Goal: Transaction & Acquisition: Purchase product/service

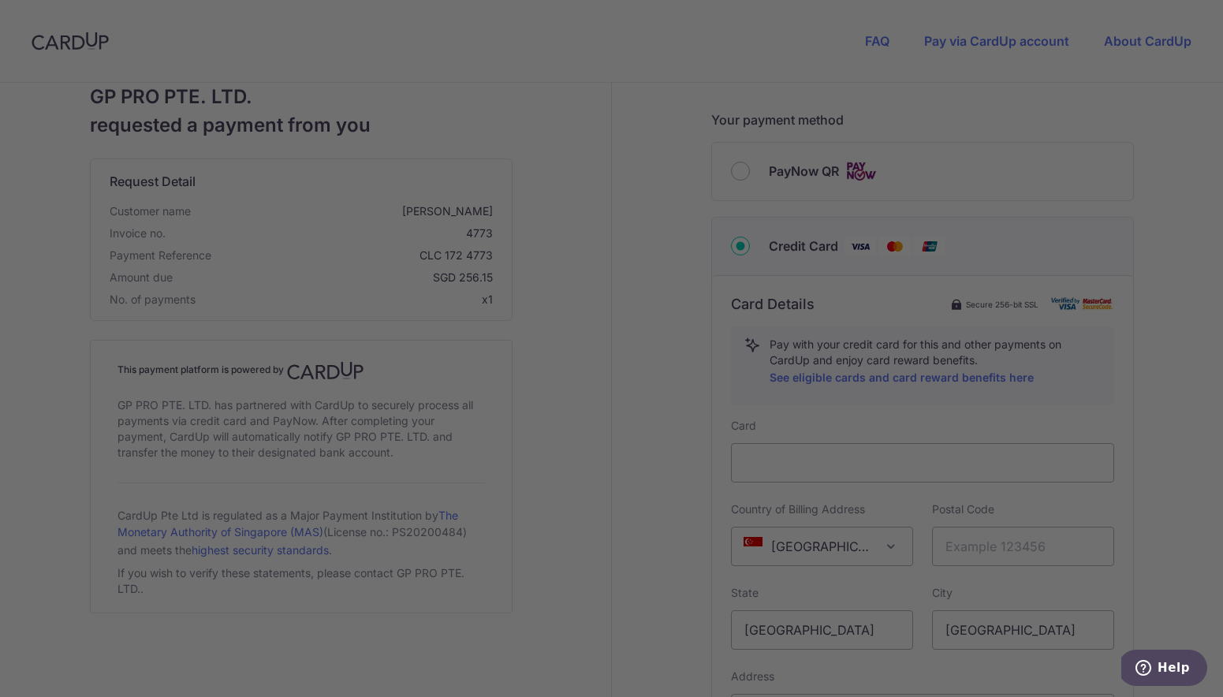
scroll to position [412, 0]
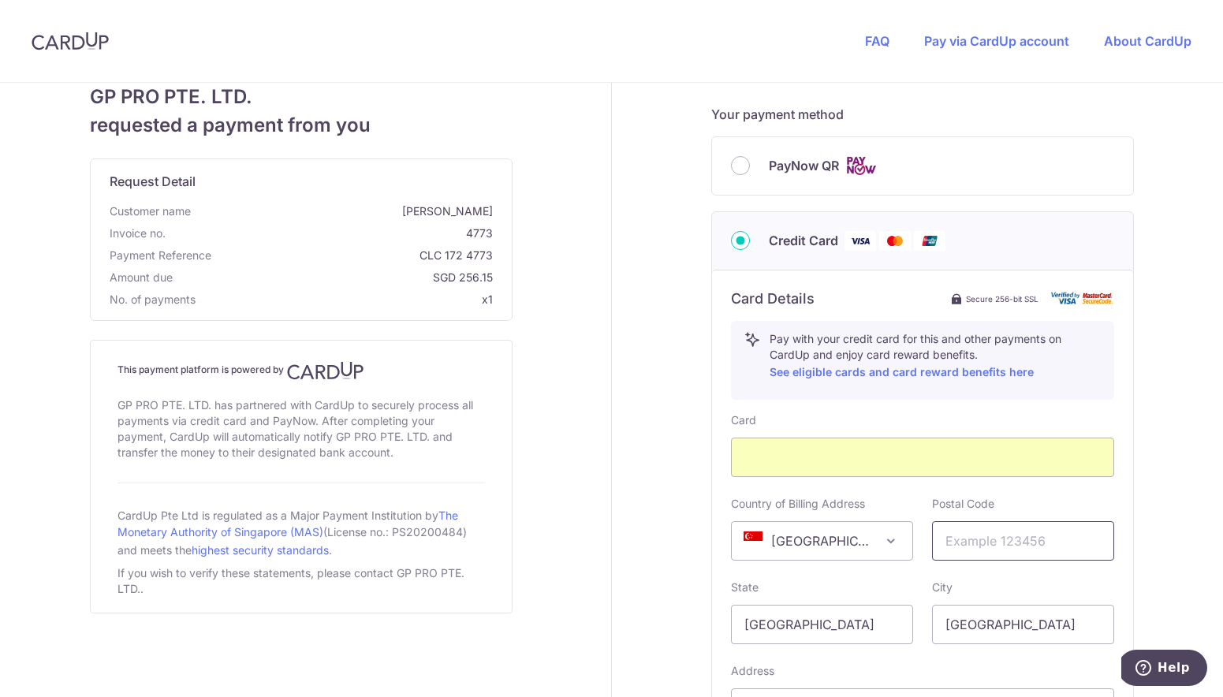
click at [979, 539] on input "text" at bounding box center [1023, 540] width 182 height 39
type input "357657"
type input "[EMAIL_ADDRESS][DOMAIN_NAME]"
type input "98756822"
type input "[STREET_ADDRESS]"
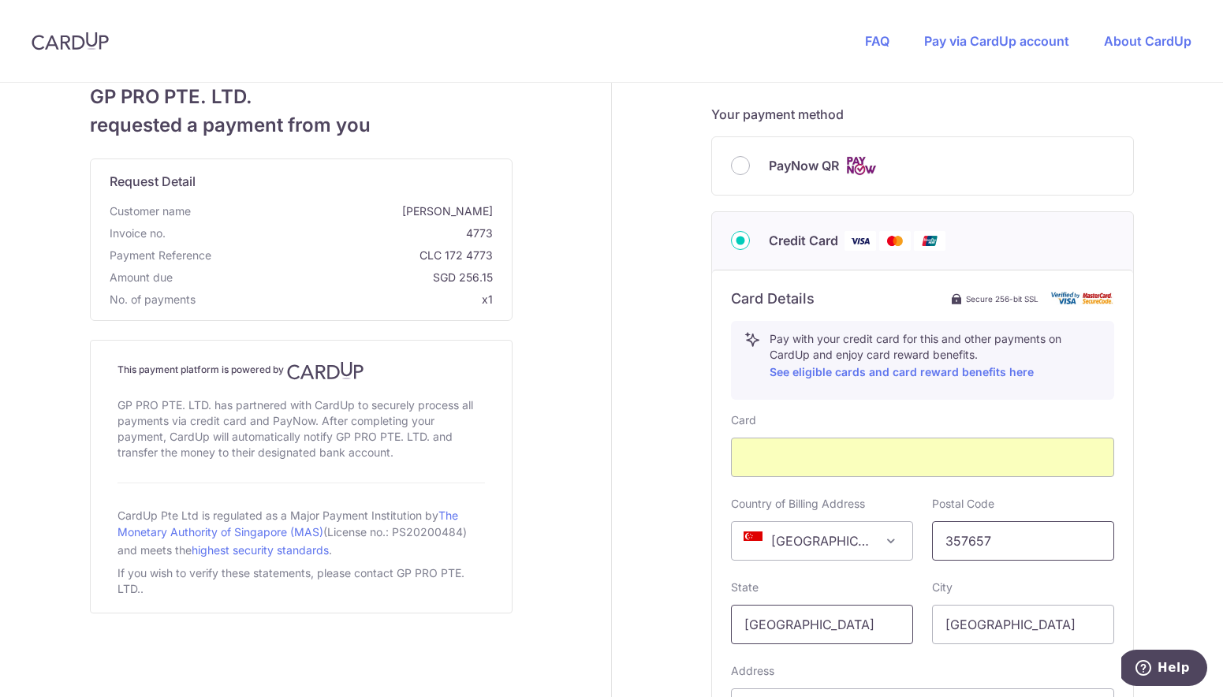
scroll to position [654, 0]
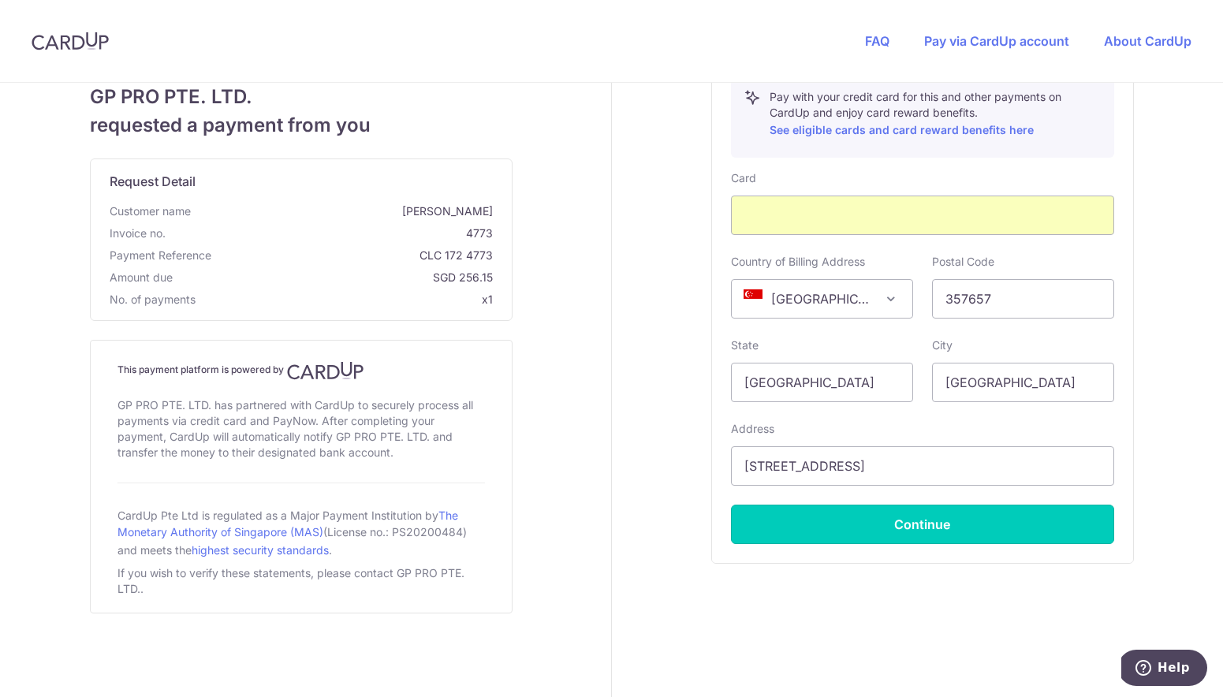
click at [856, 515] on button "Continue" at bounding box center [922, 524] width 383 height 39
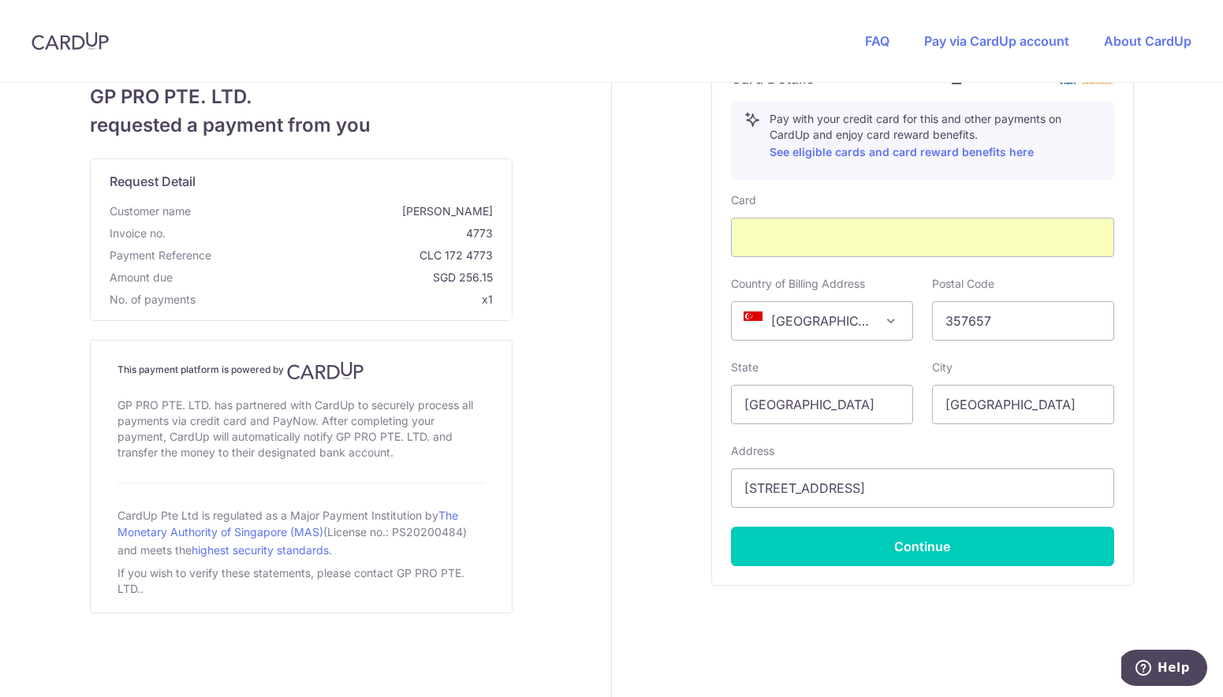
scroll to position [63, 0]
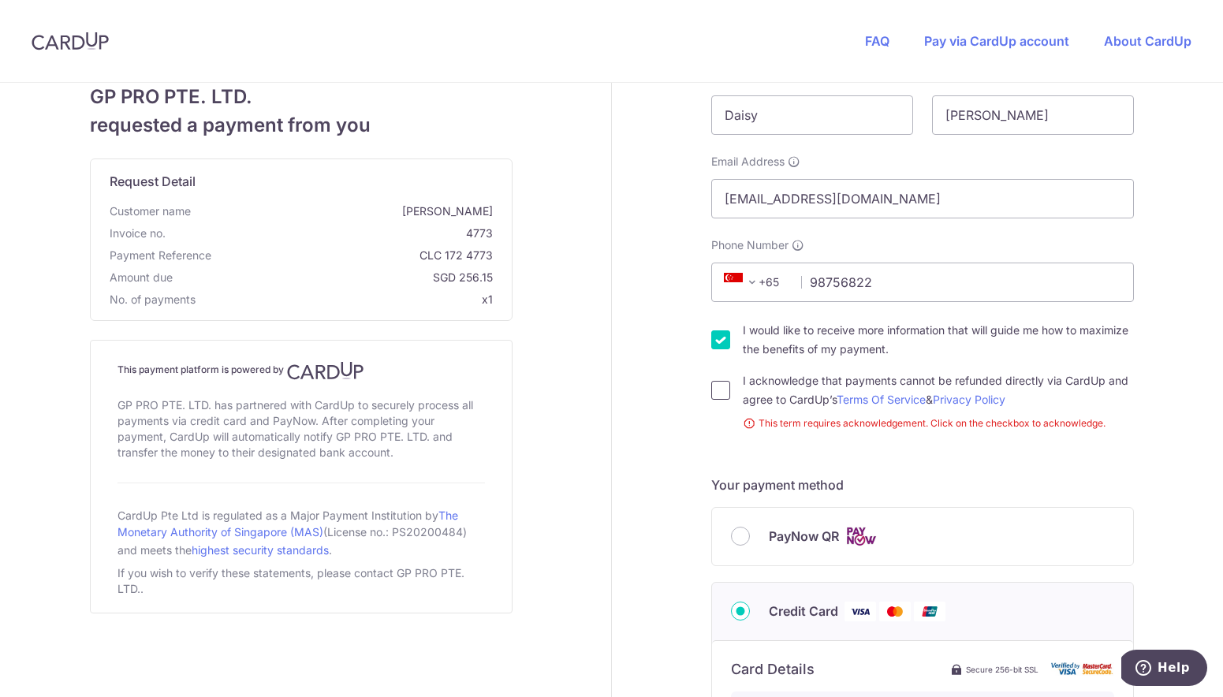
click at [711, 395] on input "I acknowledge that payments cannot be refunded directly via CardUp and agree to…" at bounding box center [720, 390] width 19 height 19
checkbox input "true"
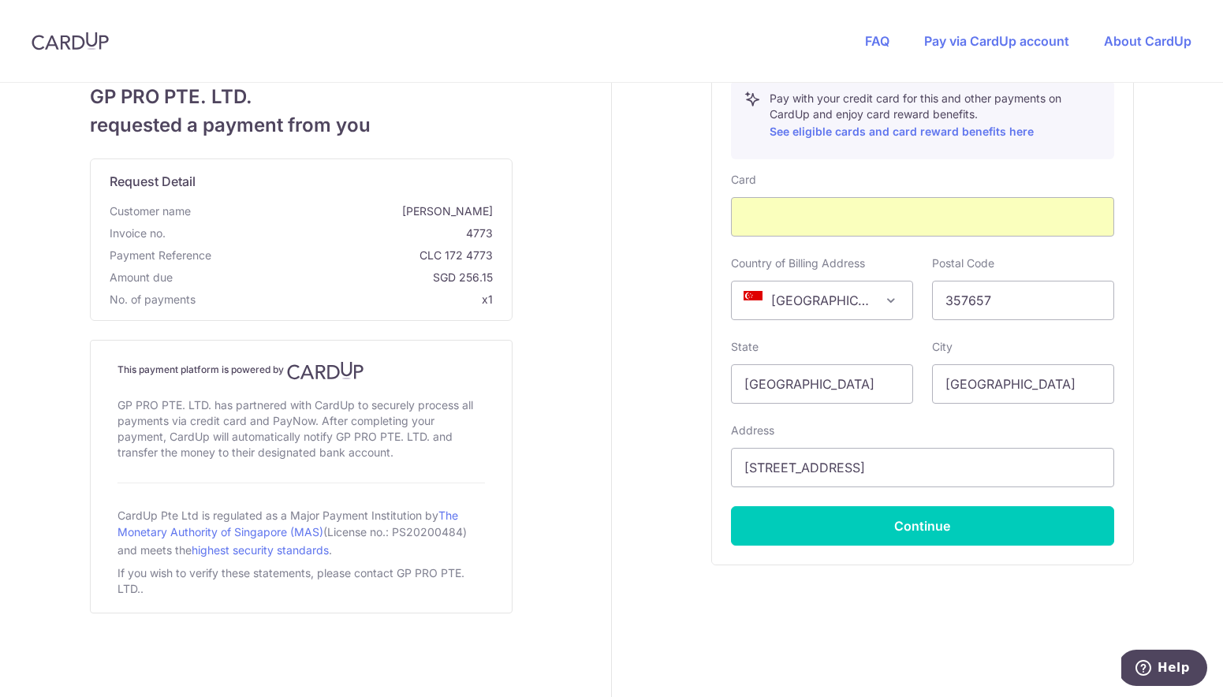
scroll to position [654, 0]
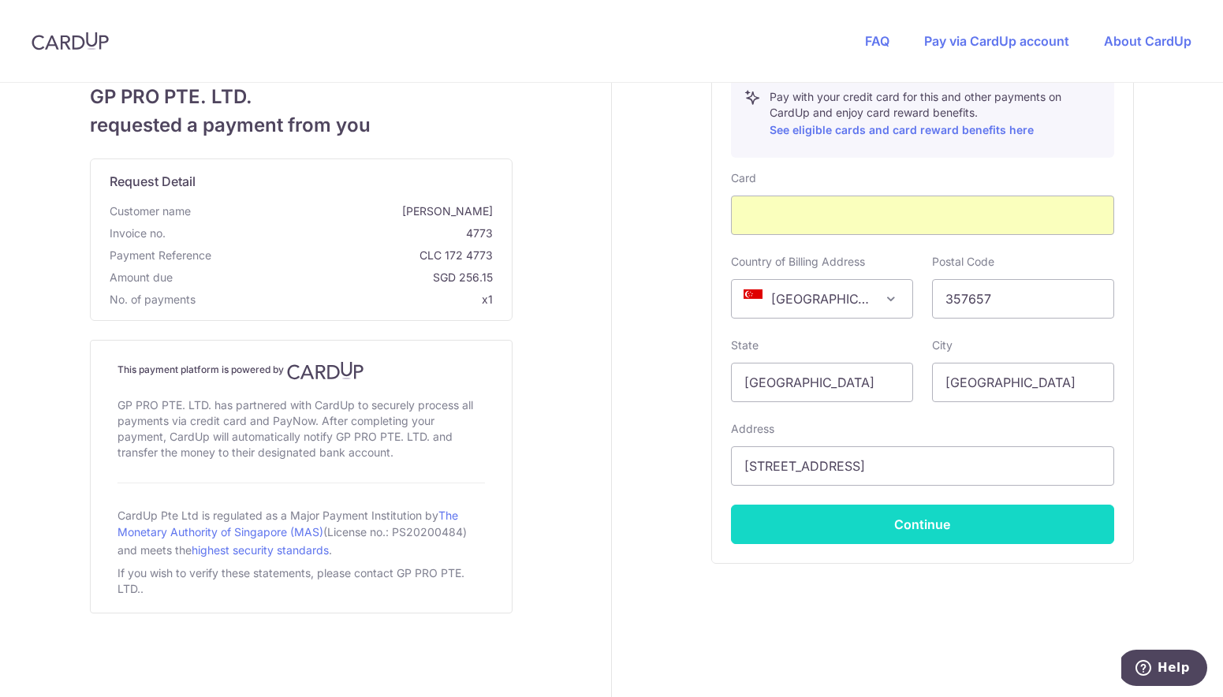
click at [929, 535] on button "Continue" at bounding box center [922, 524] width 383 height 39
type input "**** 3730"
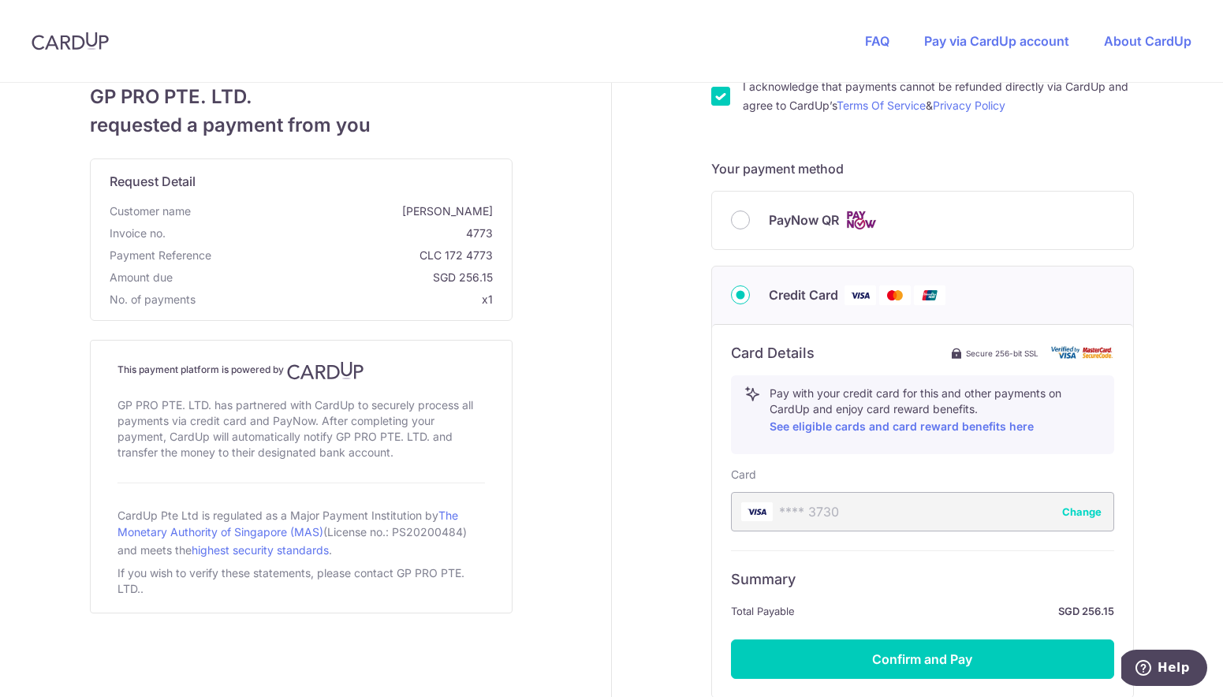
scroll to position [492, 0]
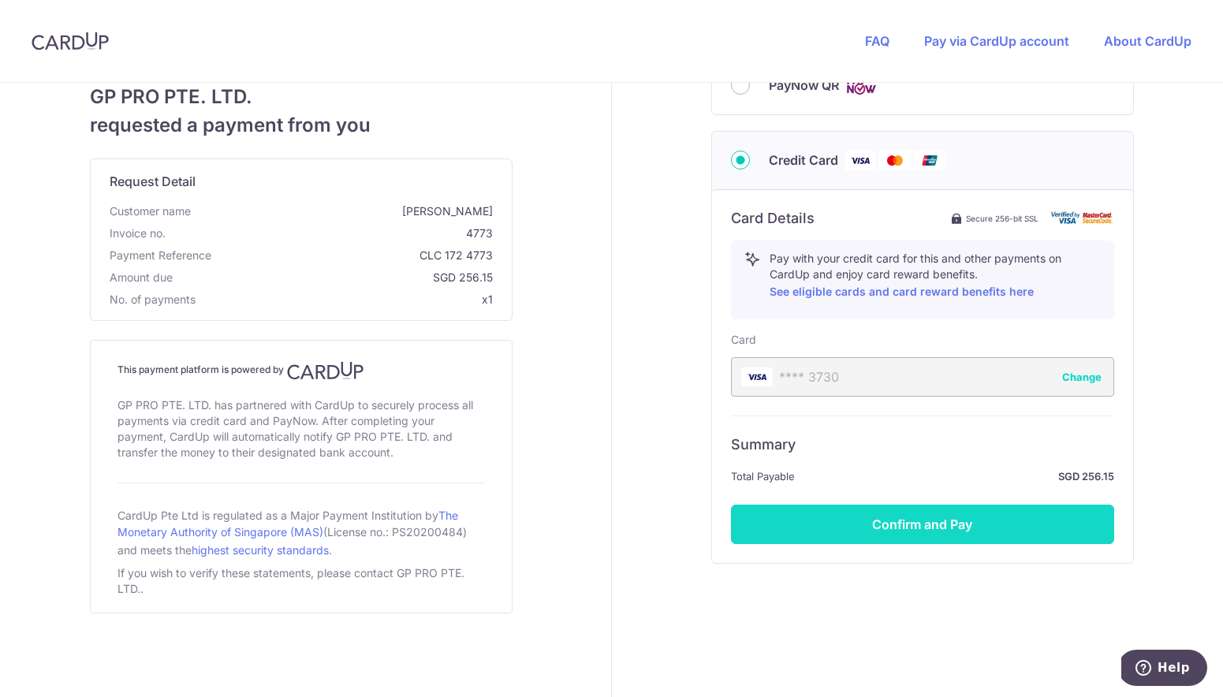
click at [971, 518] on button "Confirm and Pay" at bounding box center [922, 524] width 383 height 39
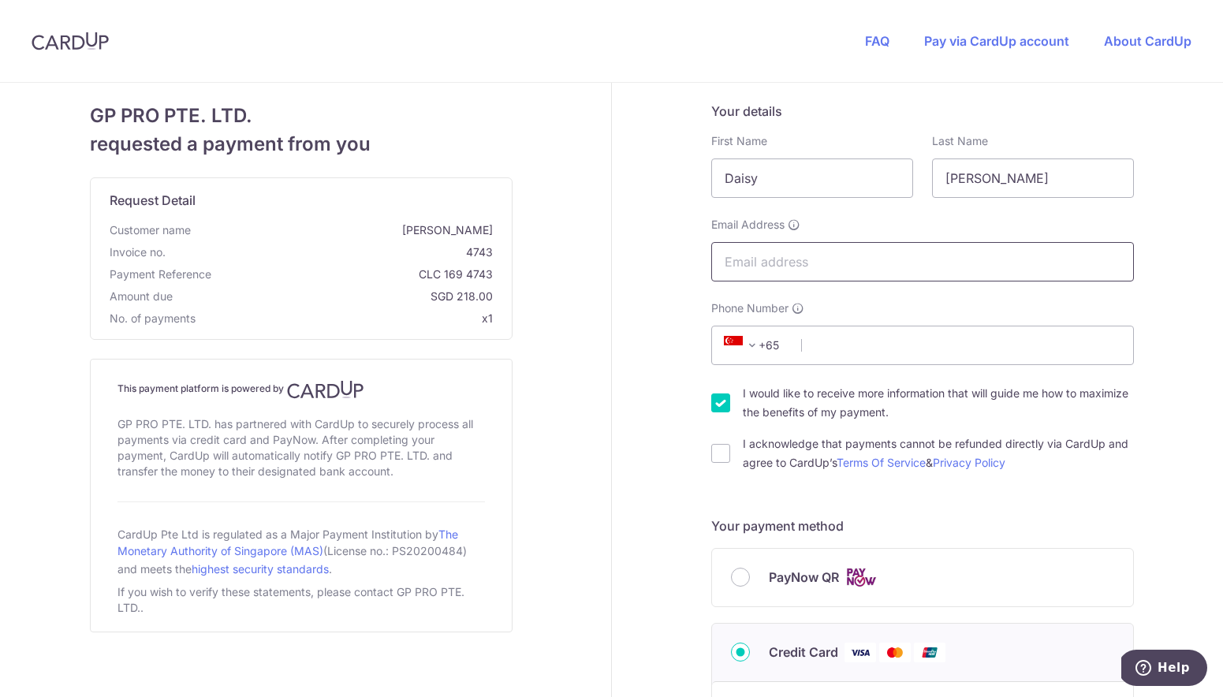
click at [836, 264] on input "Email Address" at bounding box center [922, 261] width 423 height 39
type input "[EMAIL_ADDRESS][DOMAIN_NAME]"
type input "98756822"
type input "357657"
type input "[STREET_ADDRESS]"
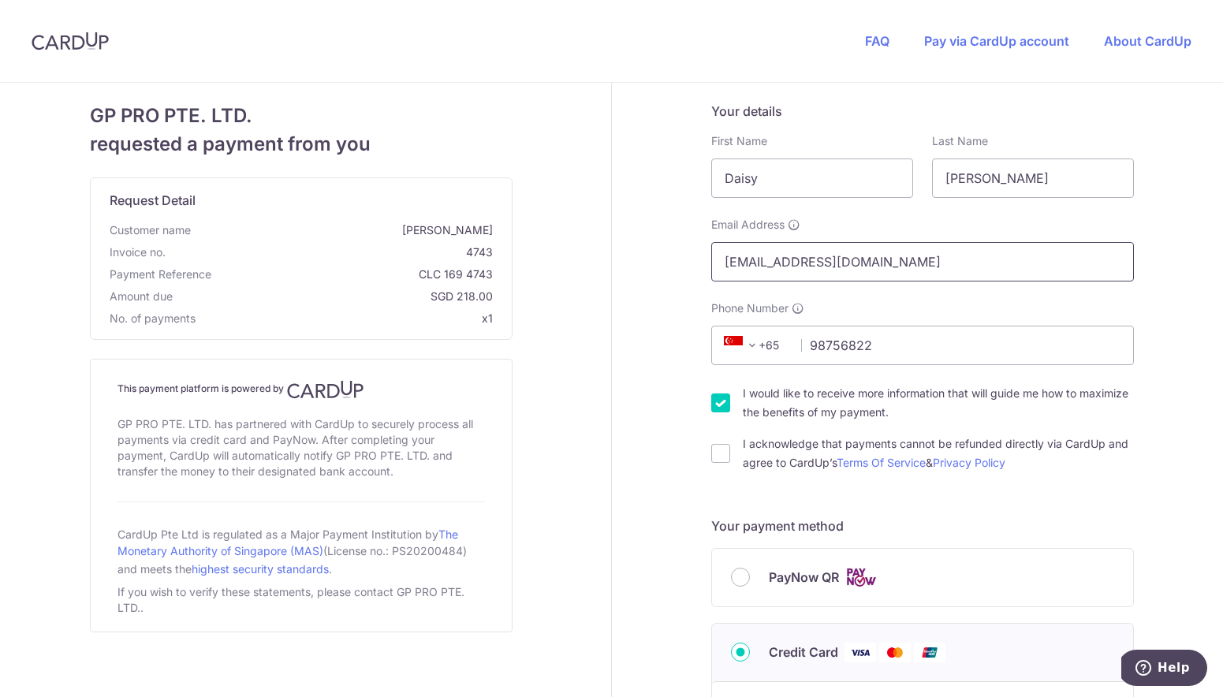
scroll to position [562, 0]
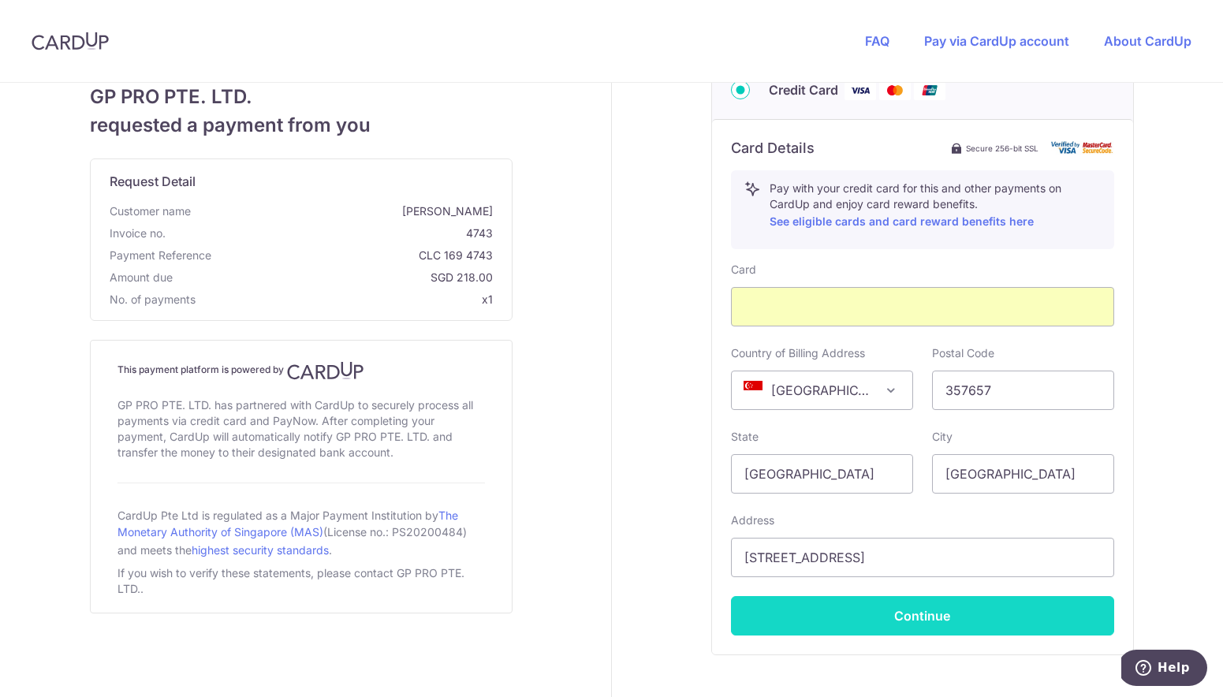
click at [918, 613] on button "Continue" at bounding box center [922, 615] width 383 height 39
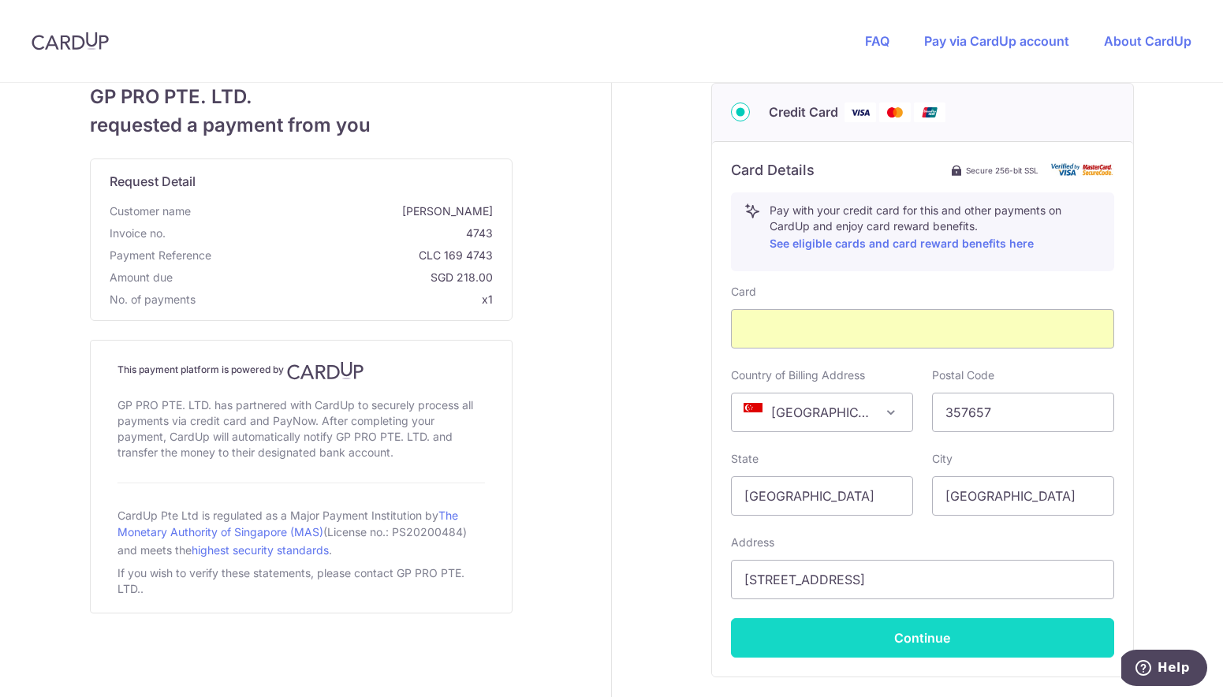
scroll to position [63, 0]
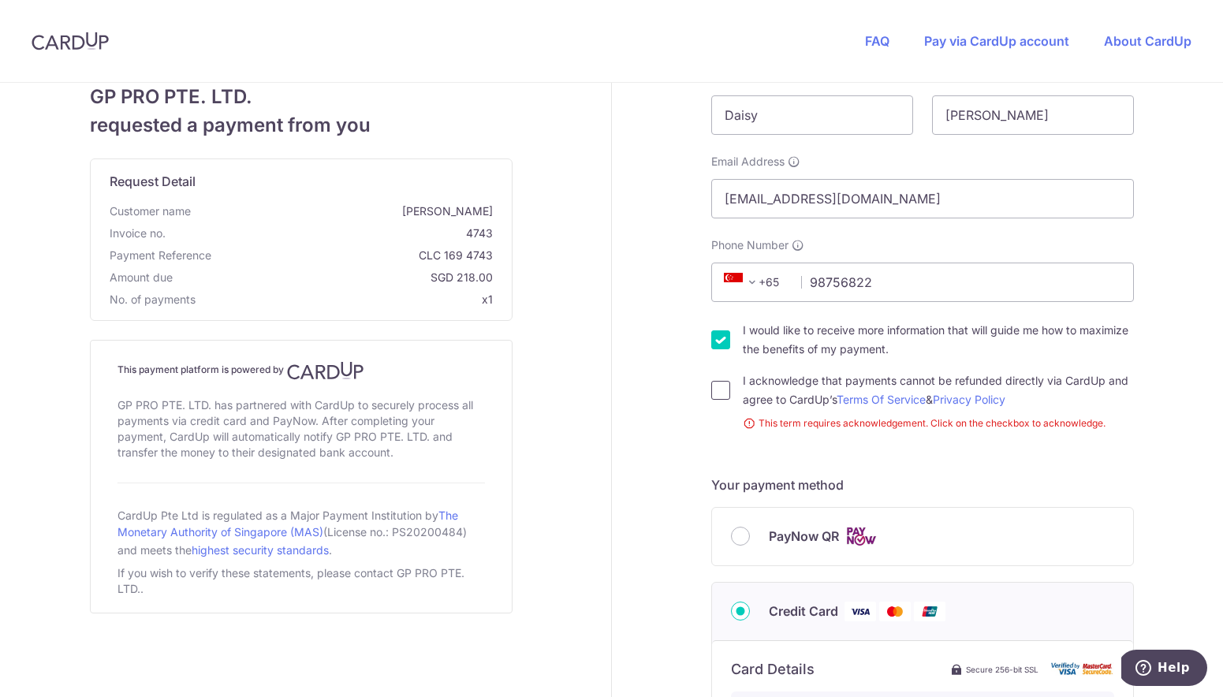
click at [719, 388] on input "I acknowledge that payments cannot be refunded directly via CardUp and agree to…" at bounding box center [720, 390] width 19 height 19
checkbox input "true"
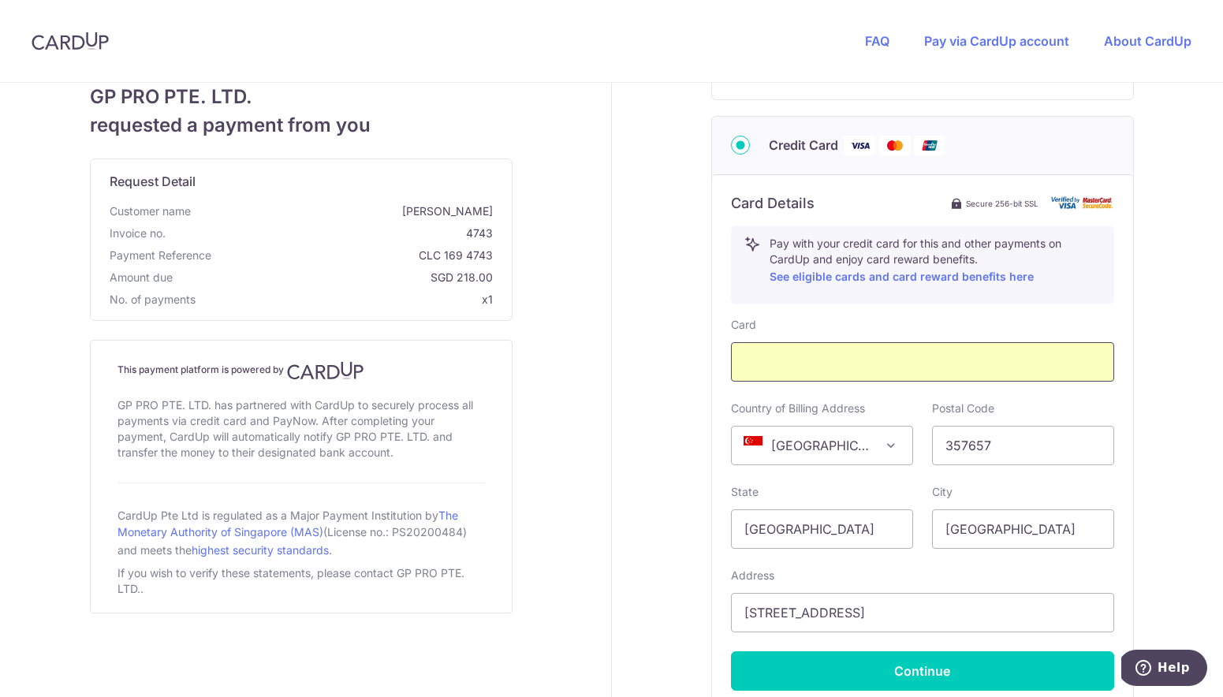
scroll to position [654, 0]
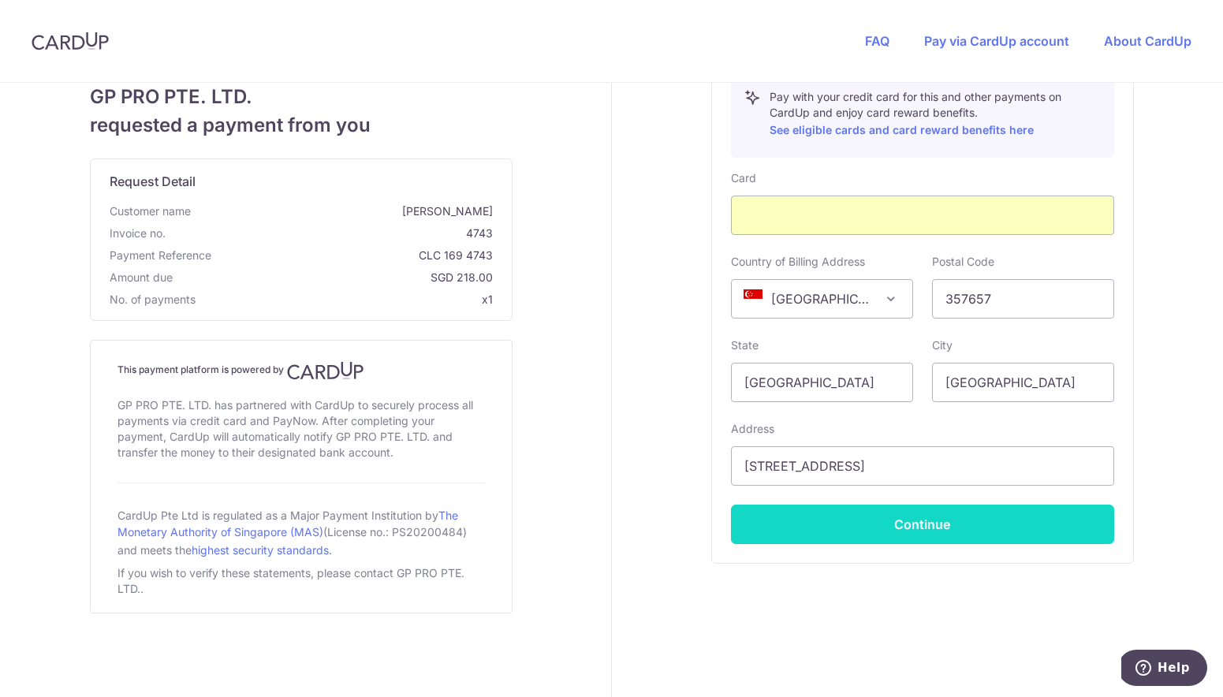
click at [910, 519] on button "Continue" at bounding box center [922, 524] width 383 height 39
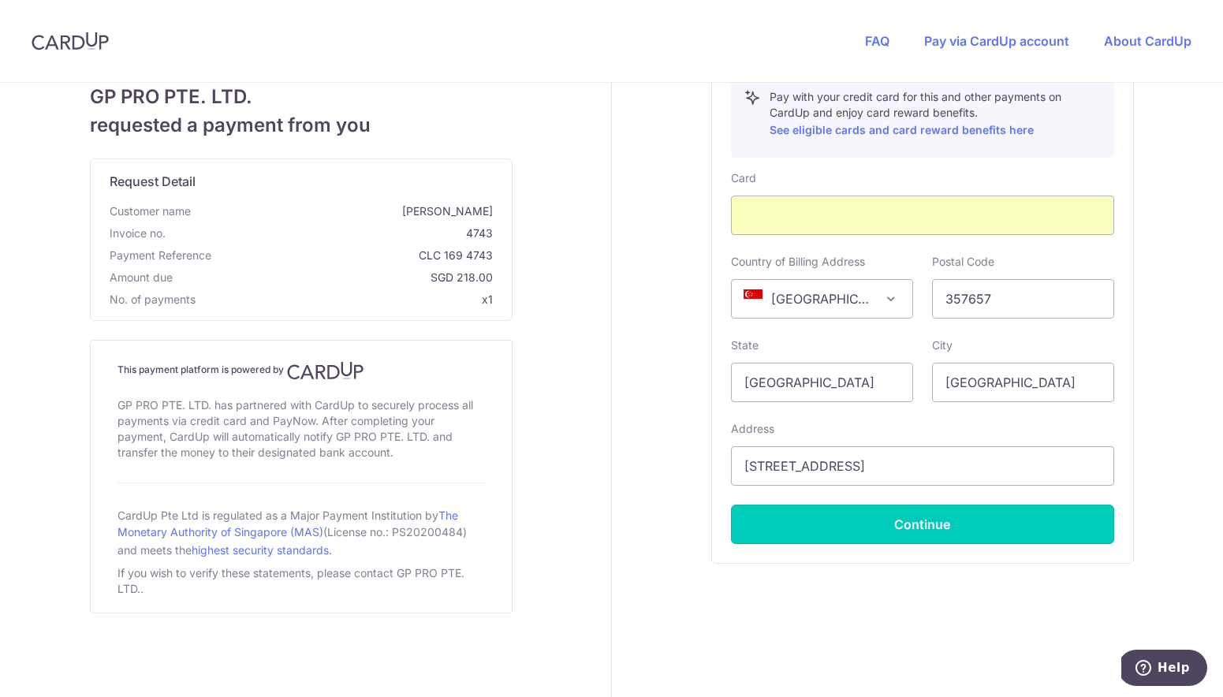
type input "**** 3730"
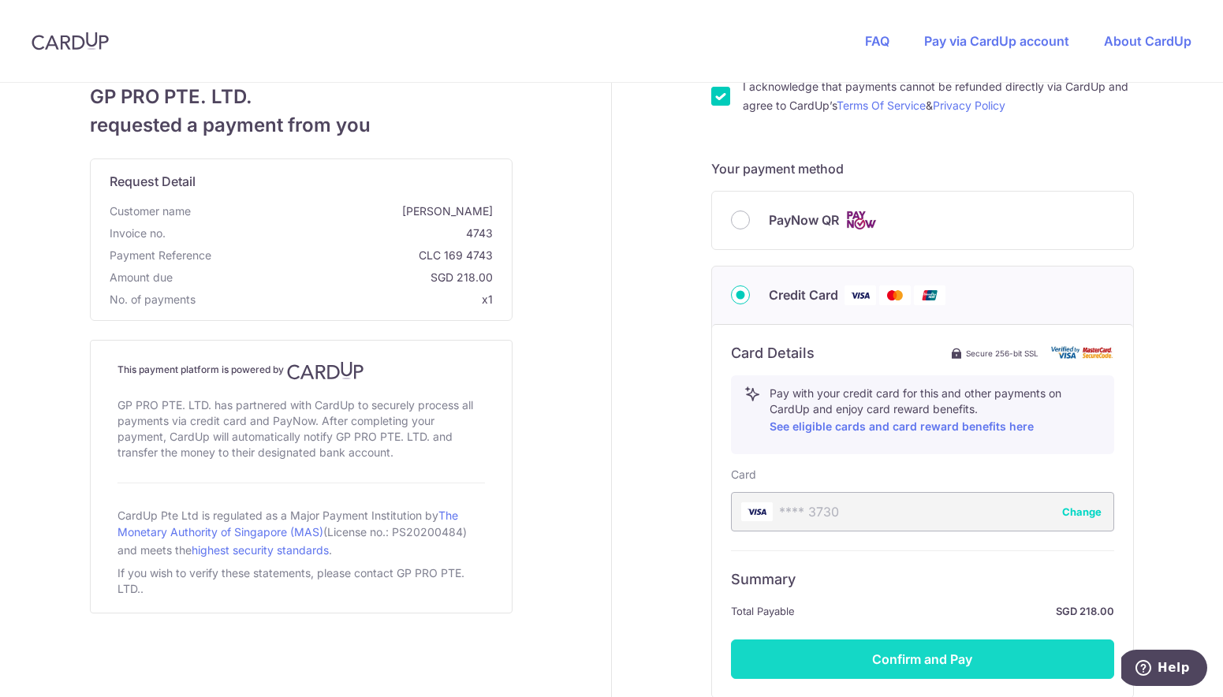
click at [923, 669] on button "Confirm and Pay" at bounding box center [922, 659] width 383 height 39
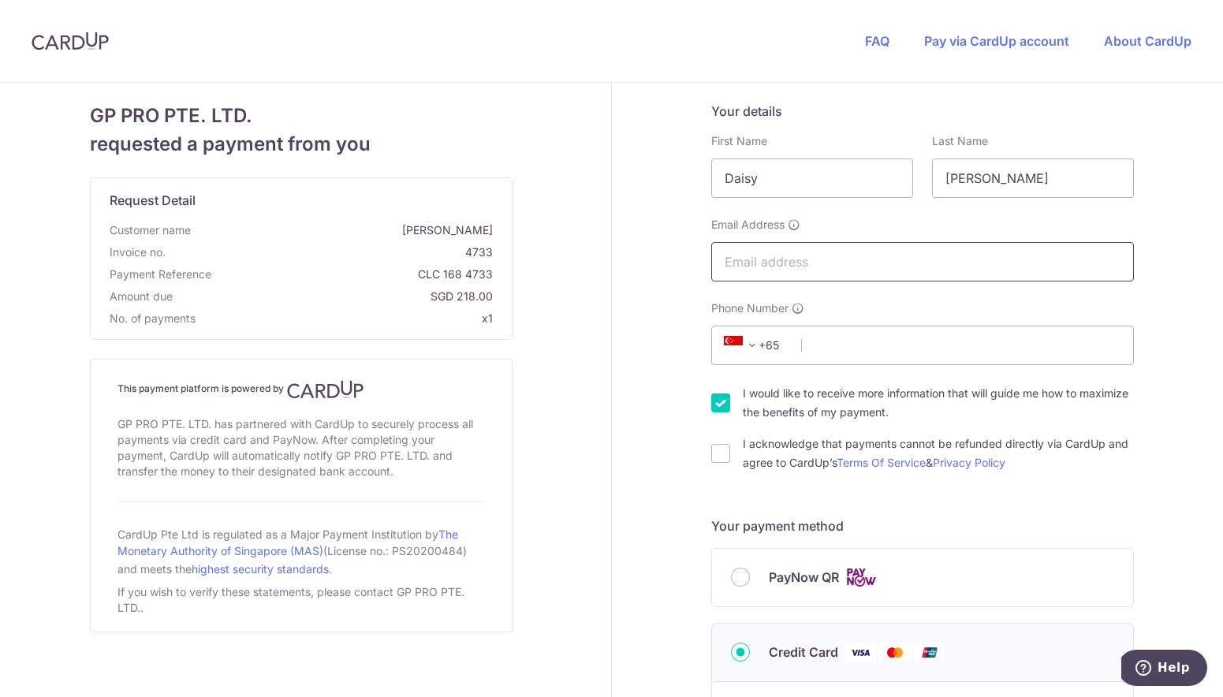
click at [837, 260] on input "Email Address" at bounding box center [922, 261] width 423 height 39
type input "[EMAIL_ADDRESS][DOMAIN_NAME]"
type input "98756822"
type input "357657"
type input "[STREET_ADDRESS]"
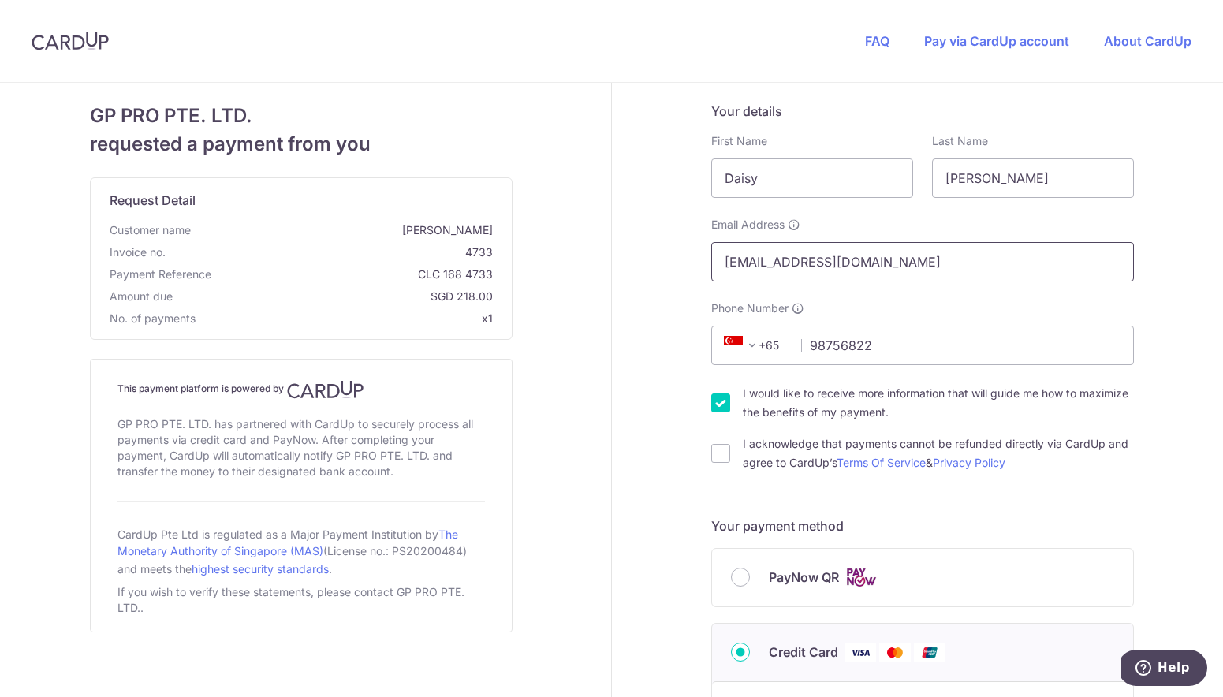
scroll to position [562, 0]
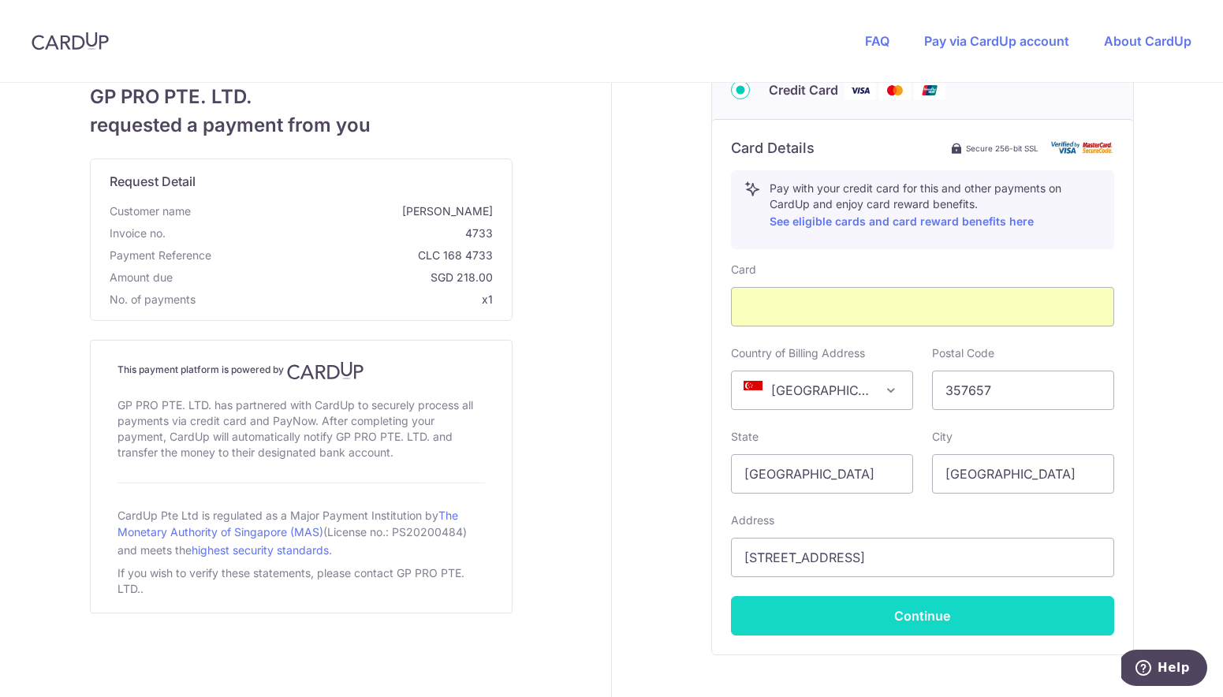
click at [908, 616] on button "Continue" at bounding box center [922, 615] width 383 height 39
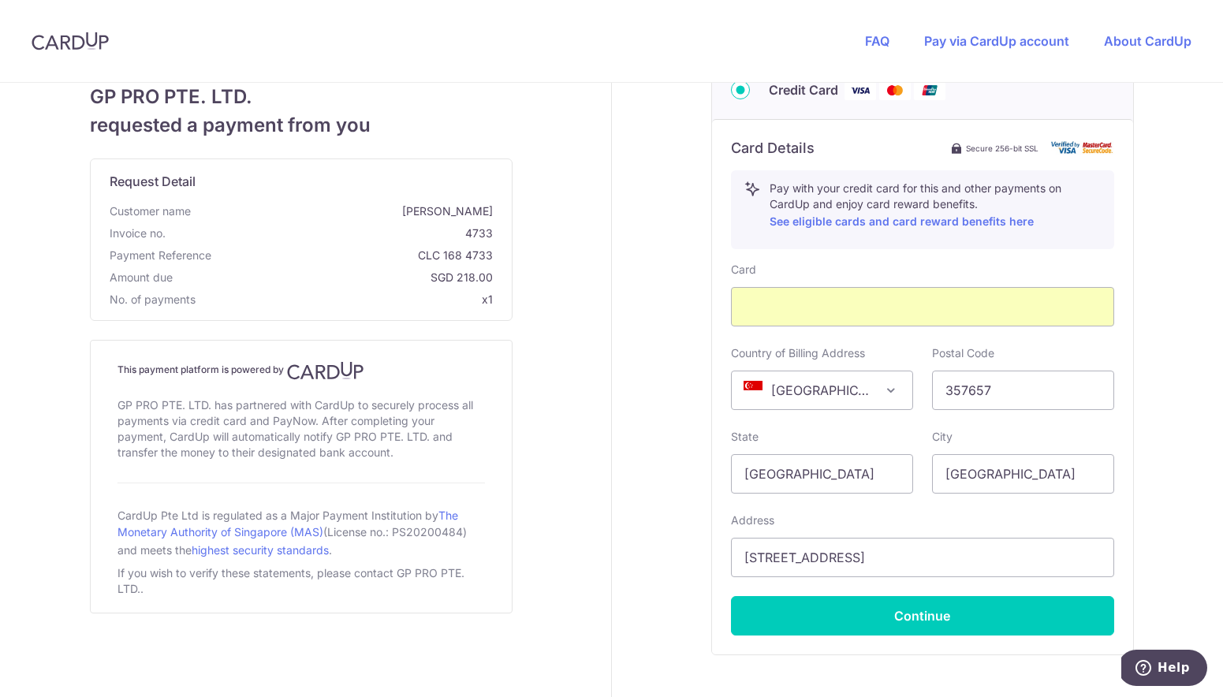
scroll to position [63, 0]
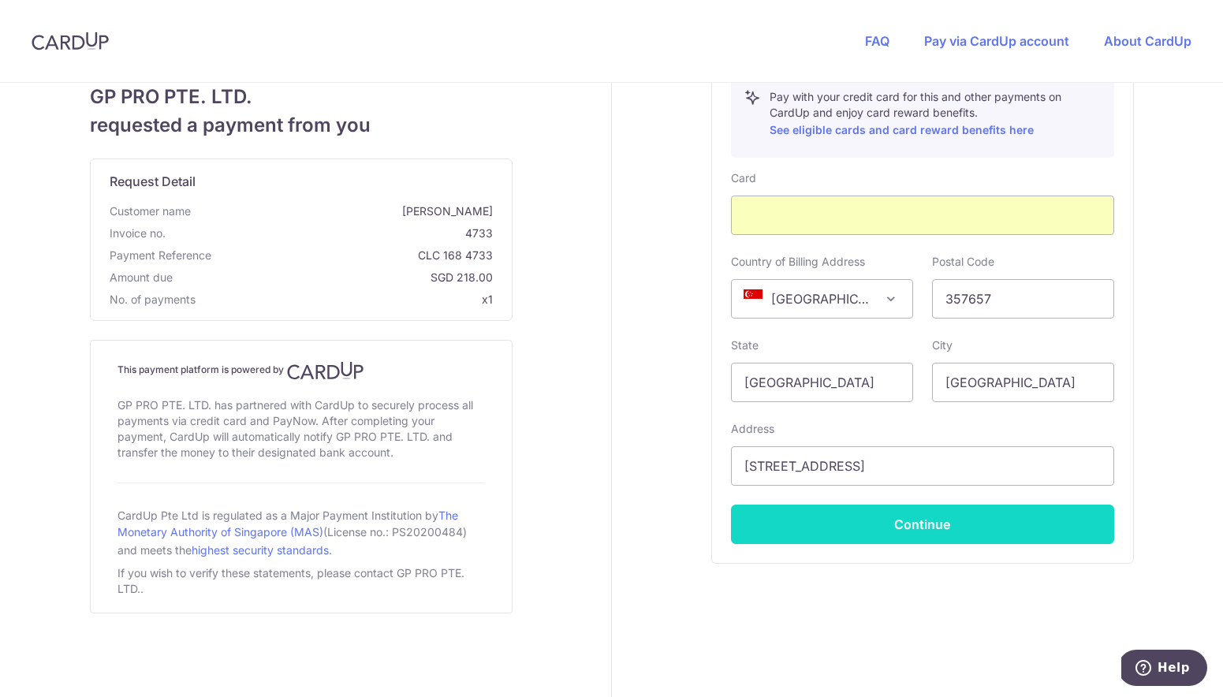
click at [856, 511] on button "Continue" at bounding box center [922, 524] width 383 height 39
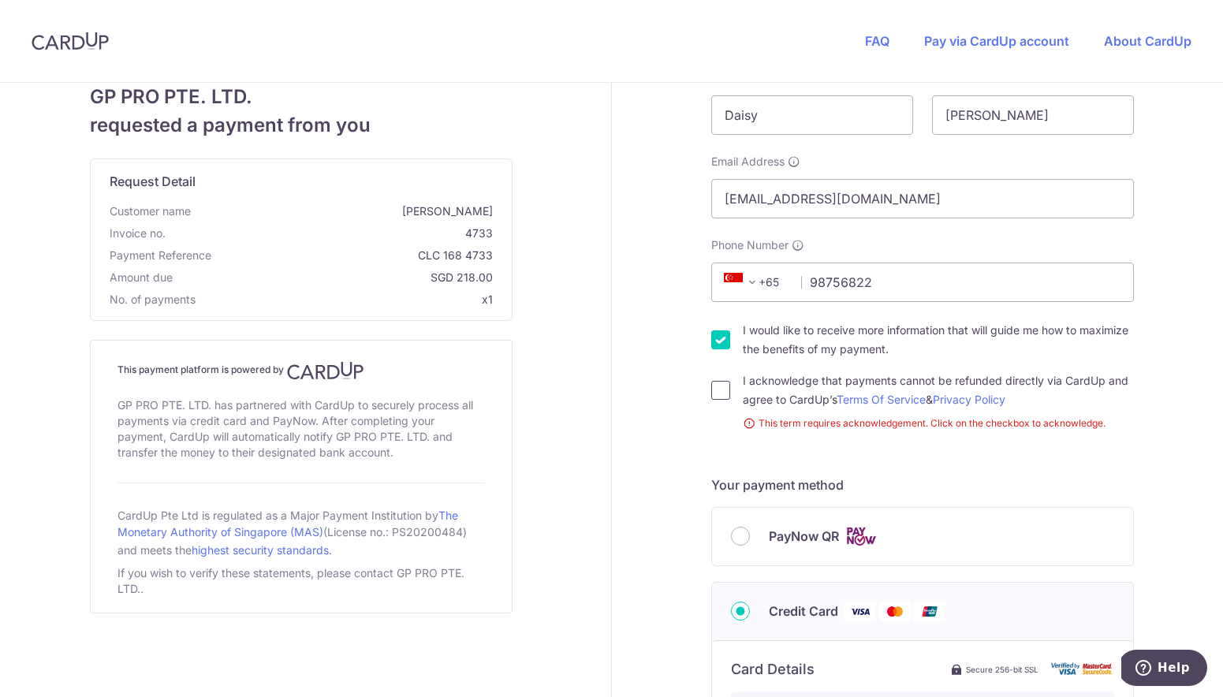
click at [711, 382] on input "I acknowledge that payments cannot be refunded directly via CardUp and agree to…" at bounding box center [720, 390] width 19 height 19
checkbox input "true"
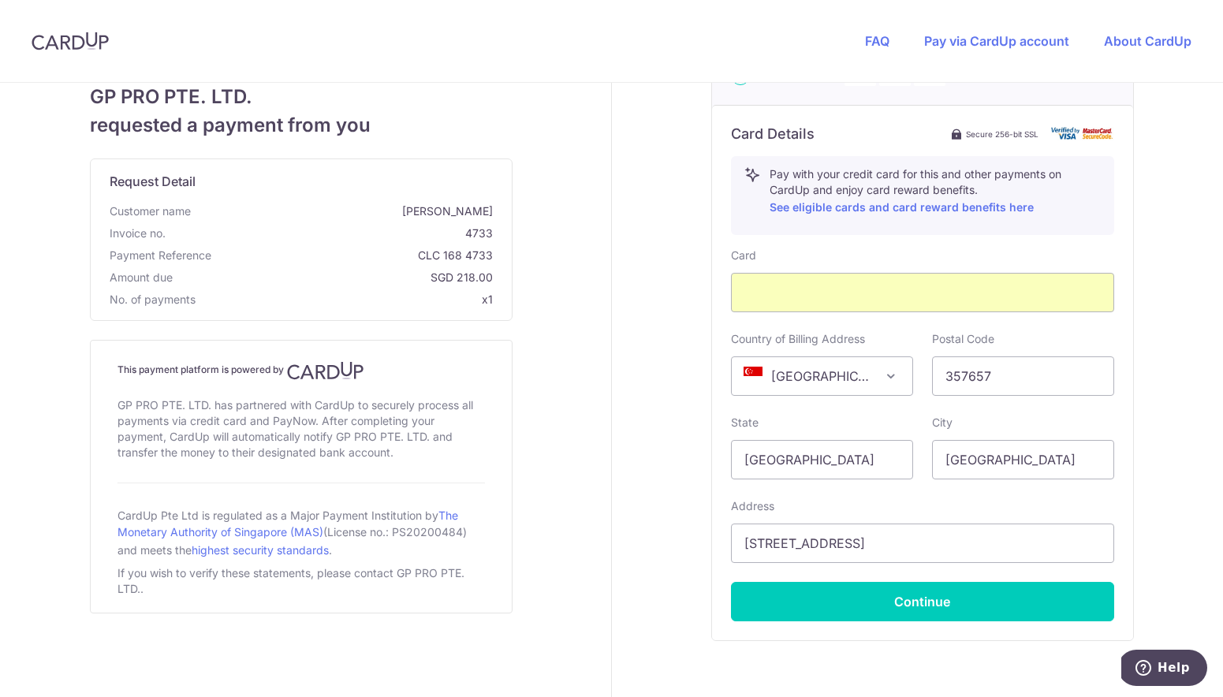
scroll to position [654, 0]
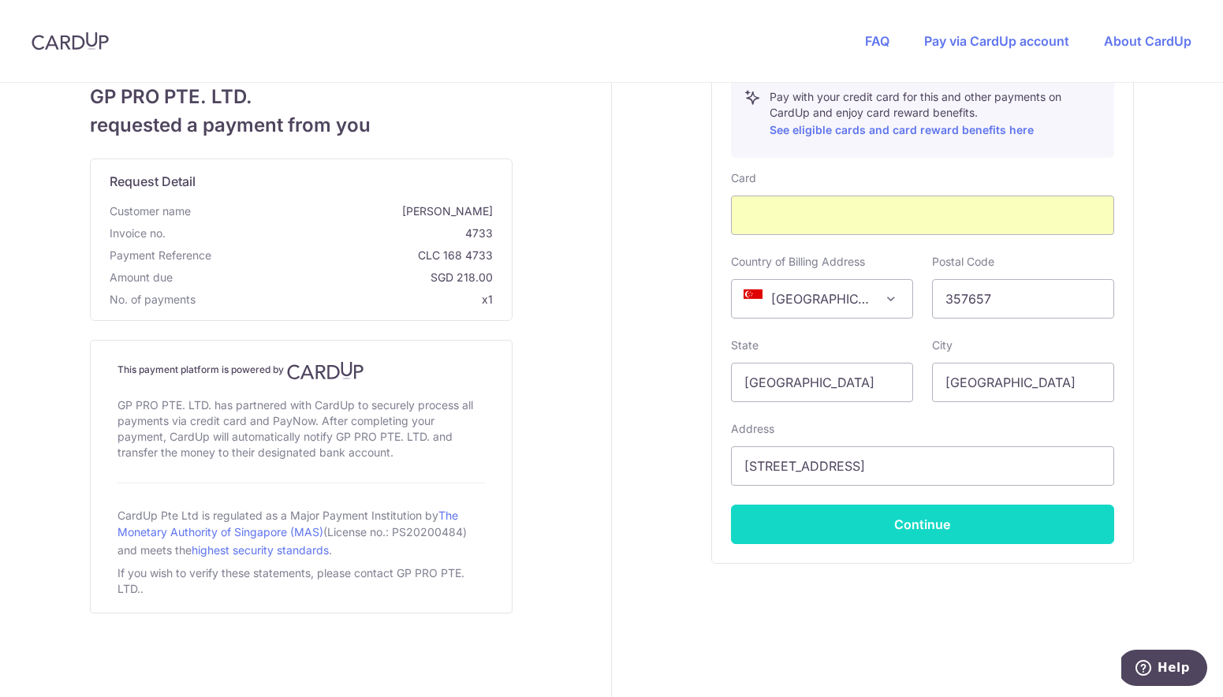
click at [897, 520] on button "Continue" at bounding box center [922, 524] width 383 height 39
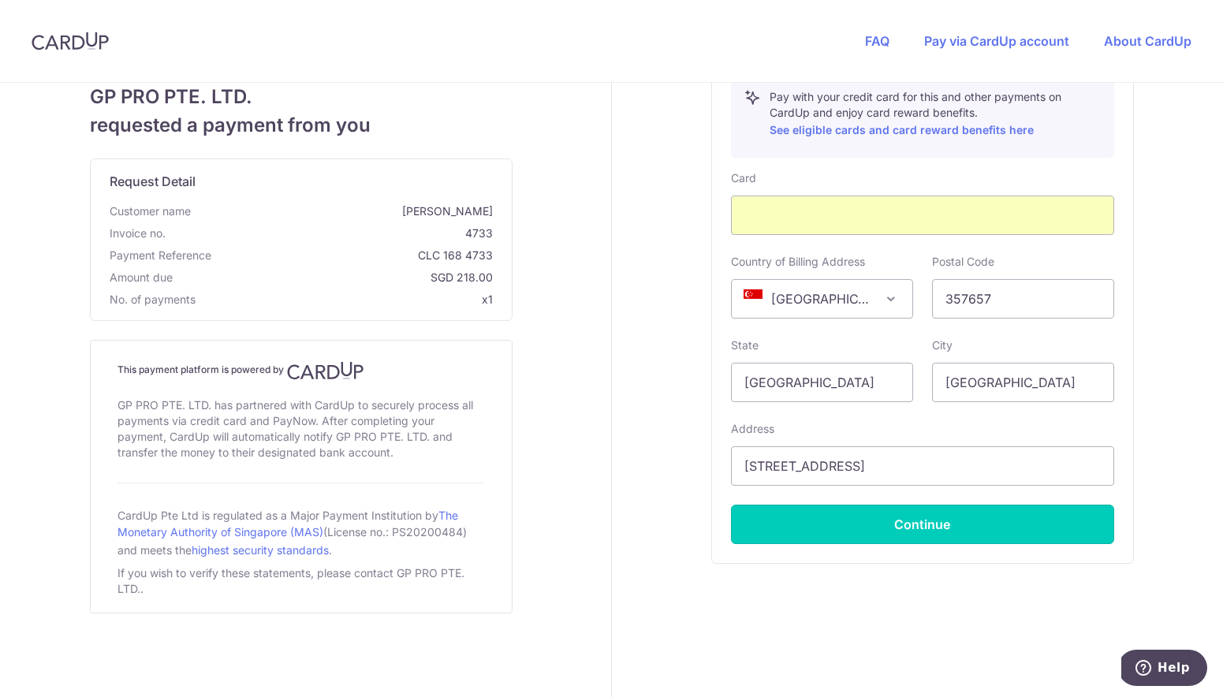
type input "**** 3730"
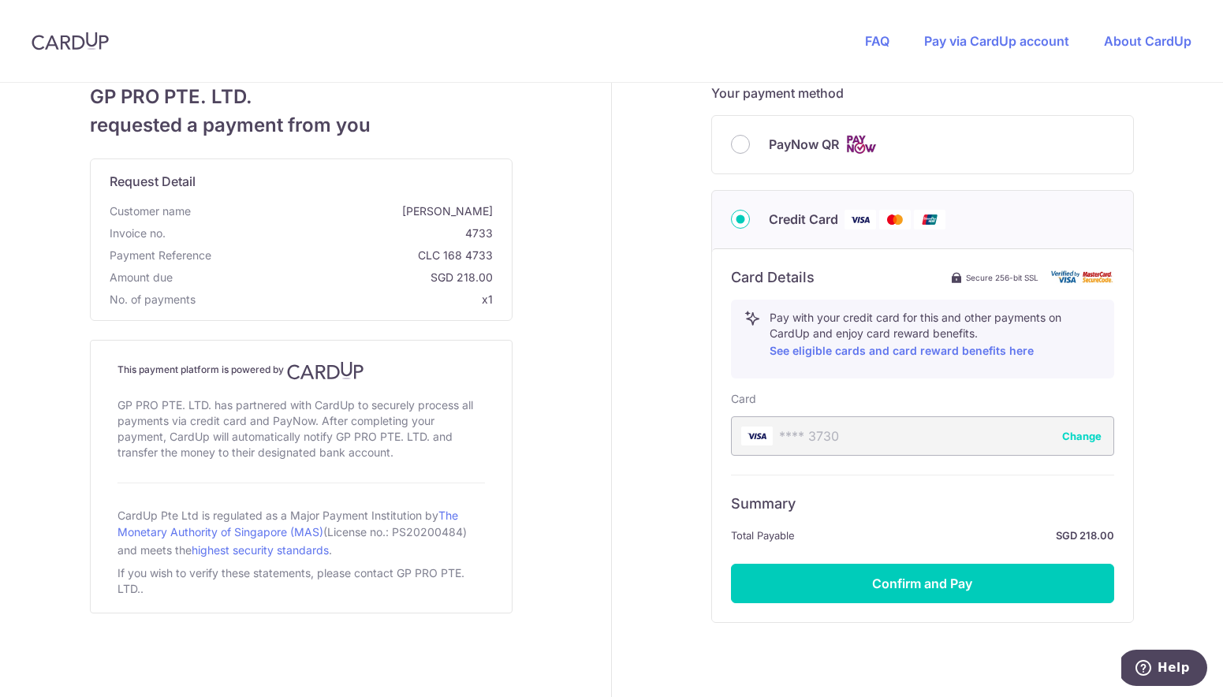
scroll to position [492, 0]
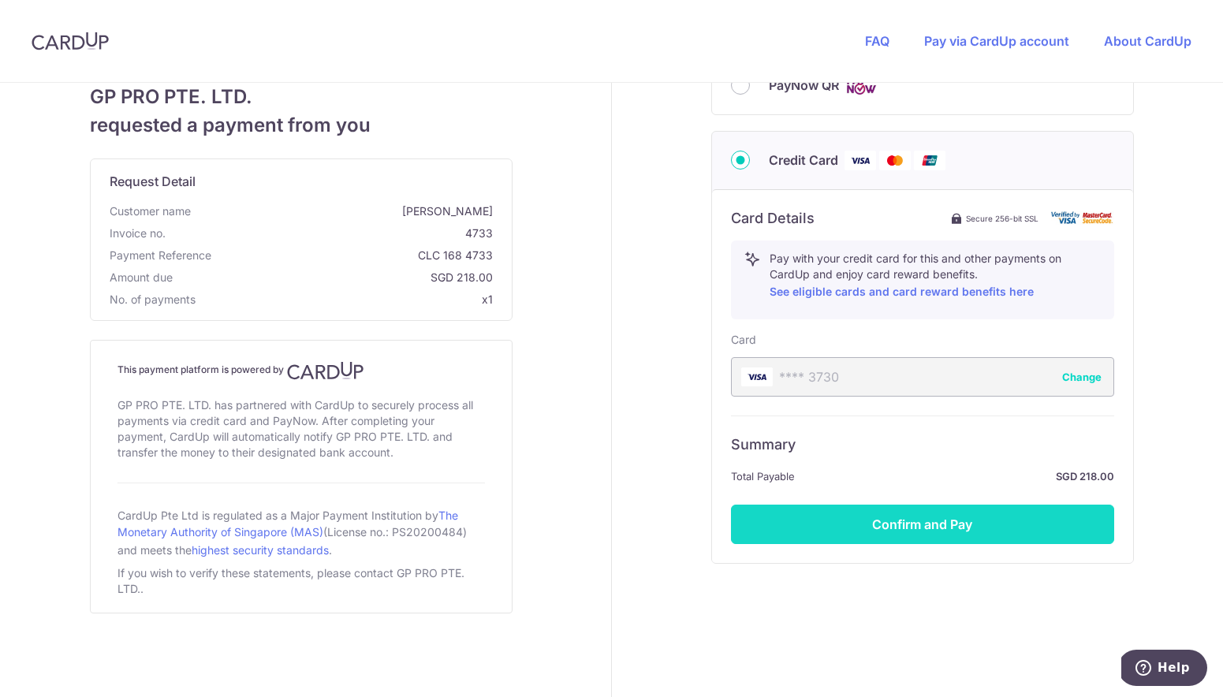
click at [870, 515] on button "Confirm and Pay" at bounding box center [922, 524] width 383 height 39
